Goal: Task Accomplishment & Management: Manage account settings

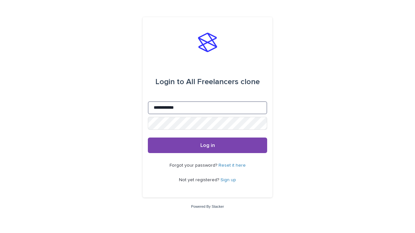
type input "**********"
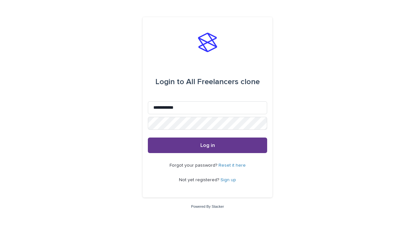
click at [207, 145] on span "Log in" at bounding box center [207, 145] width 15 height 5
